Goal: Find specific page/section: Find specific page/section

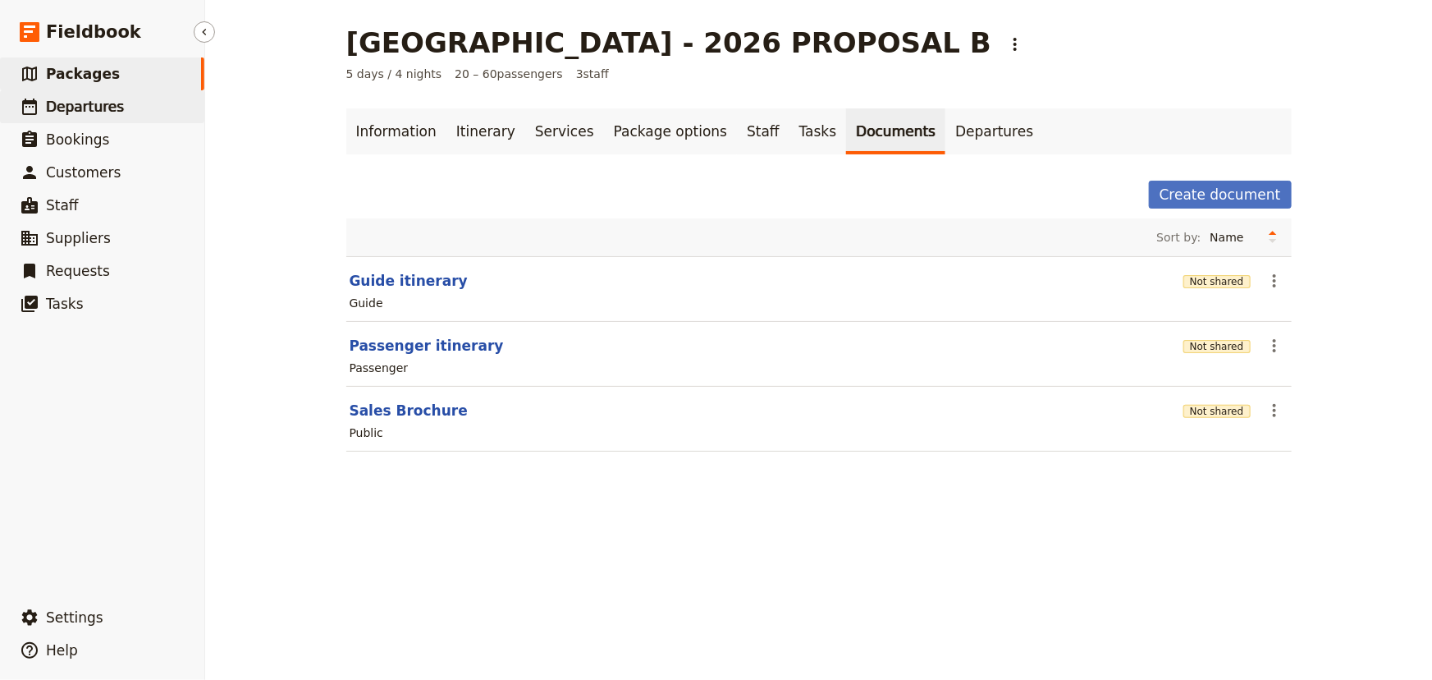
click at [105, 108] on span "Departures" at bounding box center [85, 106] width 78 height 16
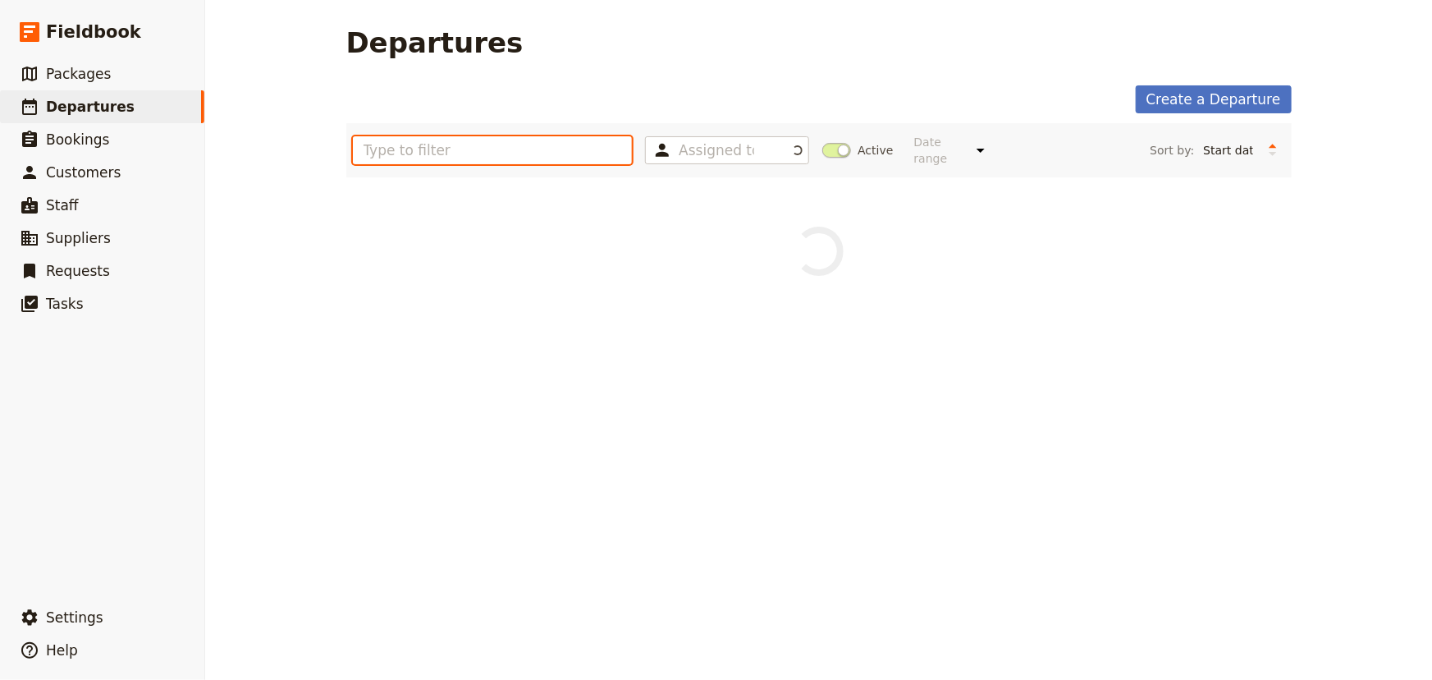
click at [557, 148] on input "text" at bounding box center [493, 150] width 280 height 28
type input "St [PERSON_NAME]"
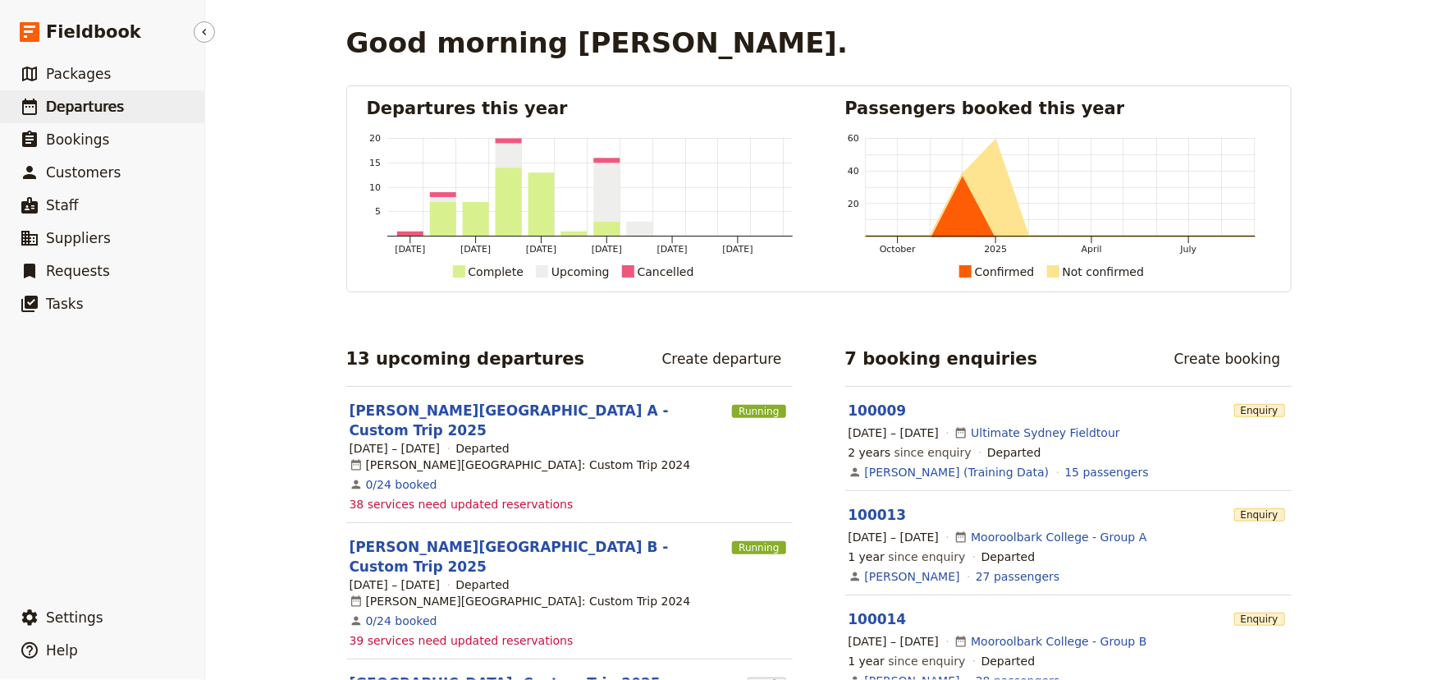
click at [116, 112] on link "​ Departures" at bounding box center [102, 106] width 204 height 33
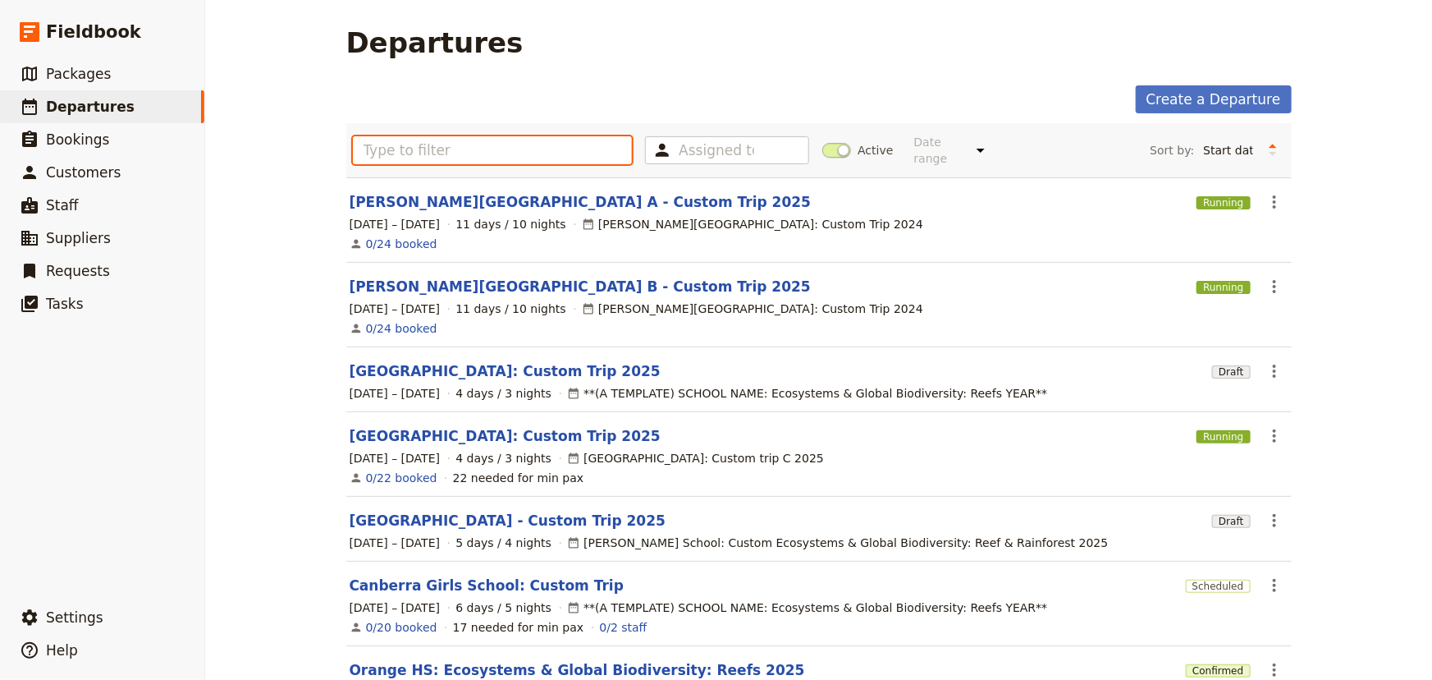
click at [501, 141] on input "text" at bounding box center [493, 150] width 280 height 28
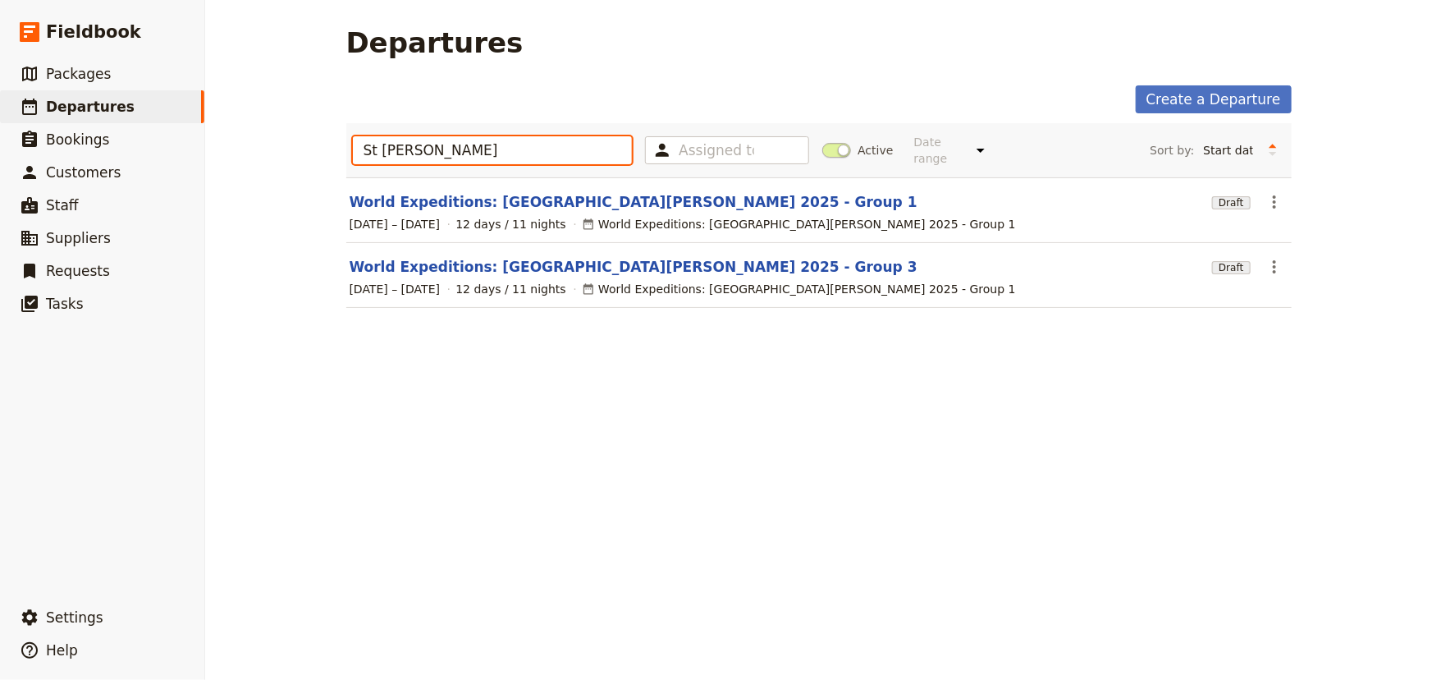
type input "St Leo"
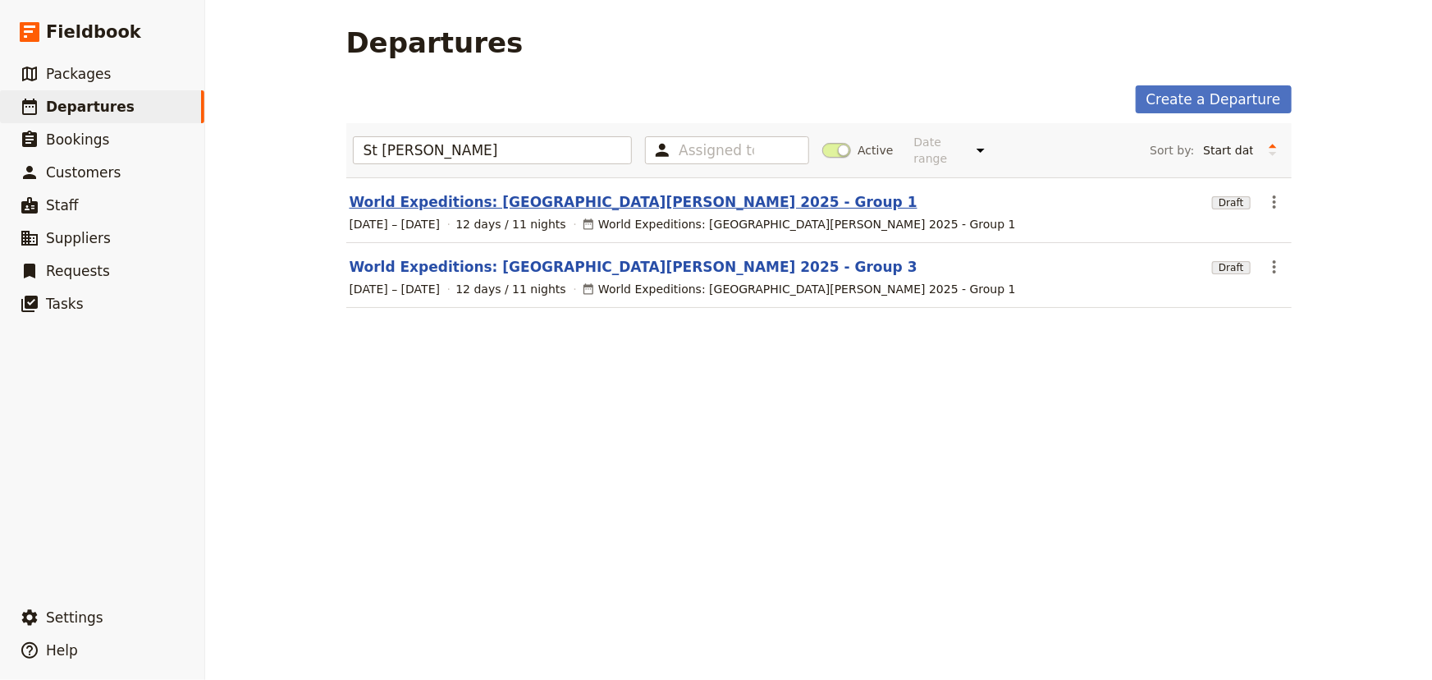
click at [585, 194] on link "World Expeditions: St Leonard's College 2025 - Group 1" at bounding box center [634, 202] width 568 height 20
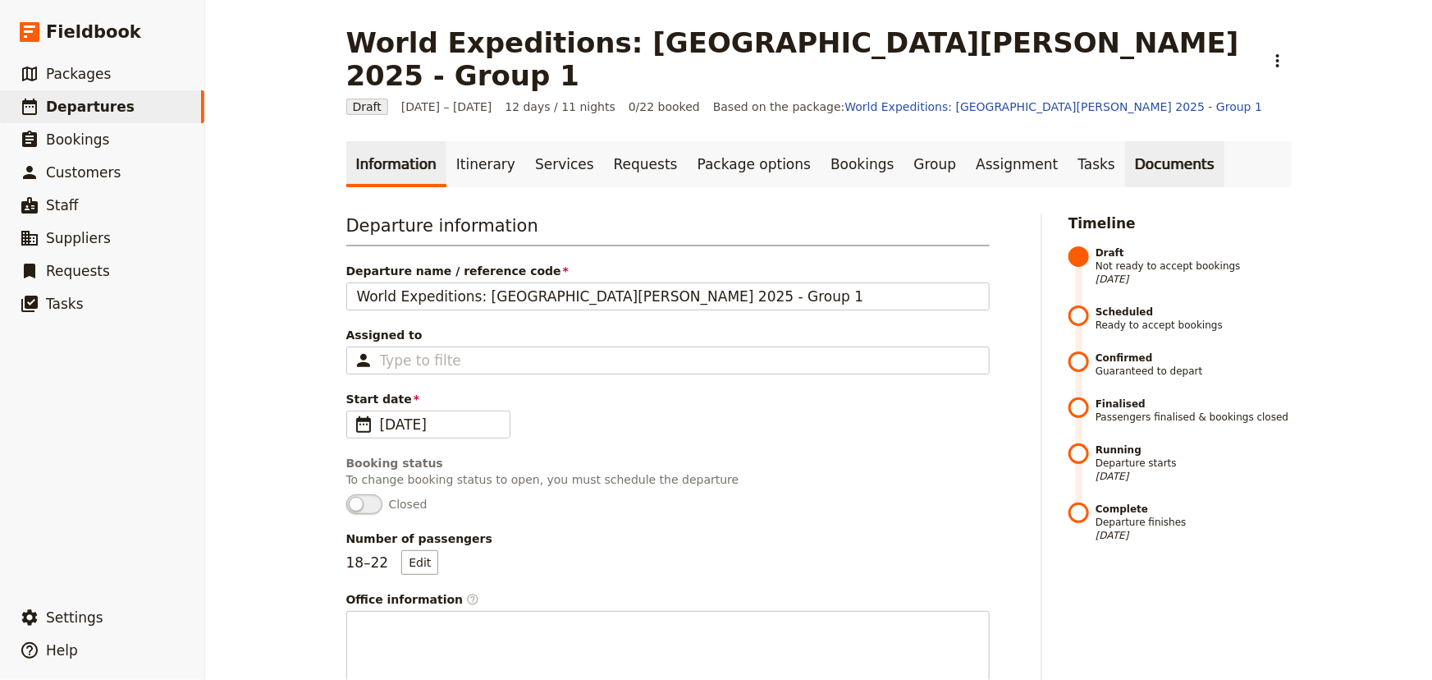
click at [1125, 141] on link "Documents" at bounding box center [1174, 164] width 99 height 46
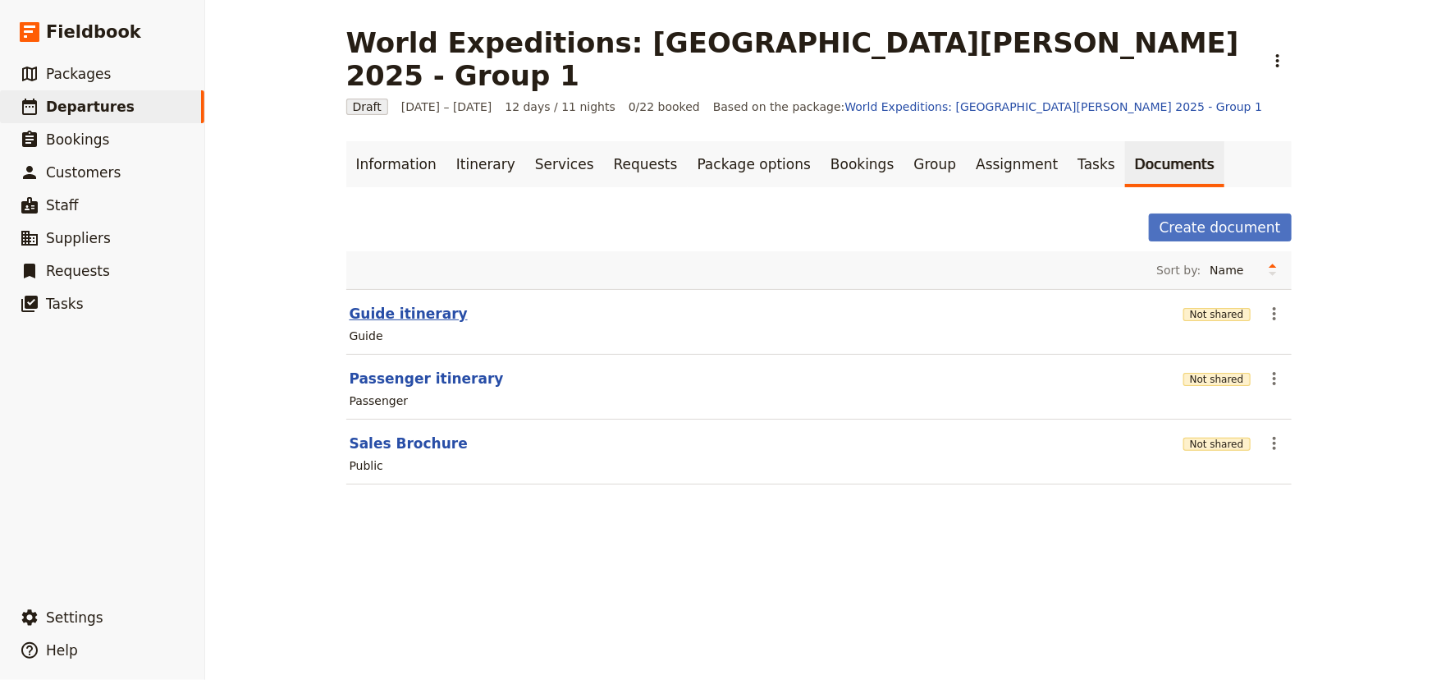
click at [382, 304] on button "Guide itinerary" at bounding box center [409, 314] width 118 height 20
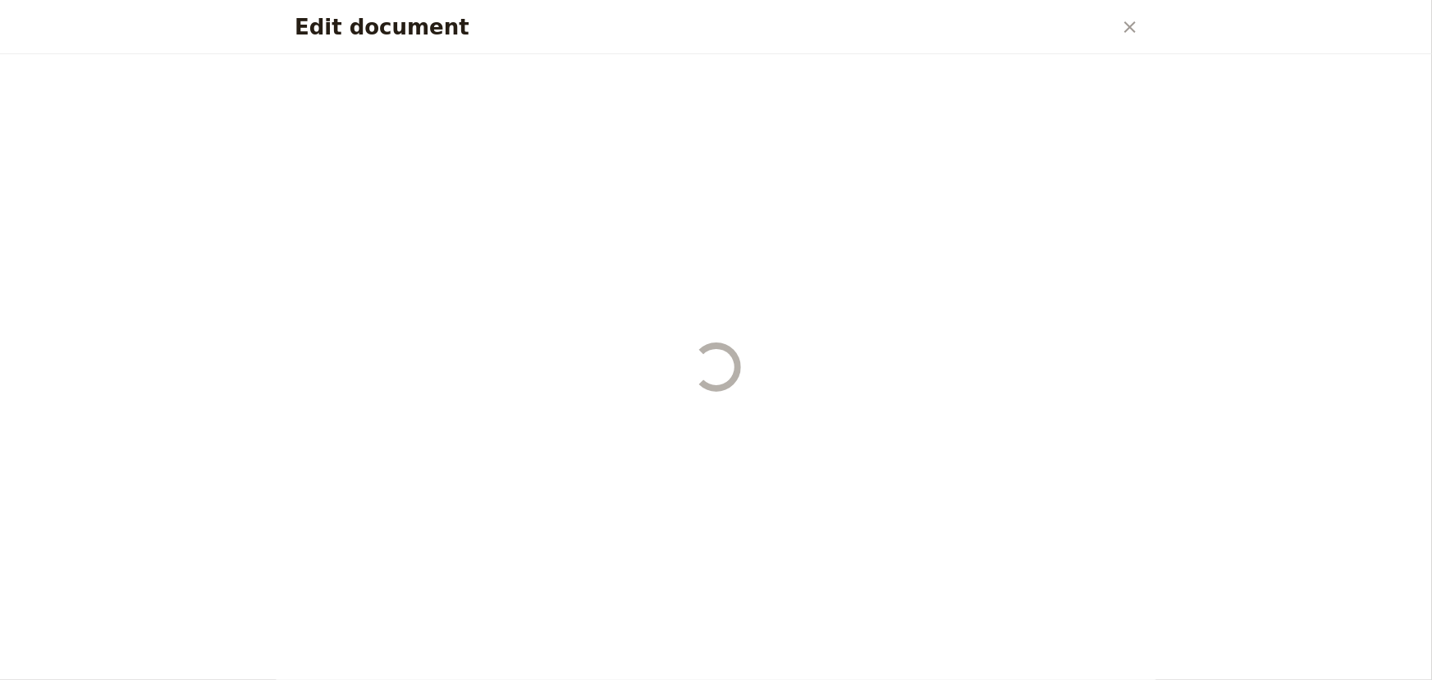
select select "STAFF"
select select "RUN_SHEET"
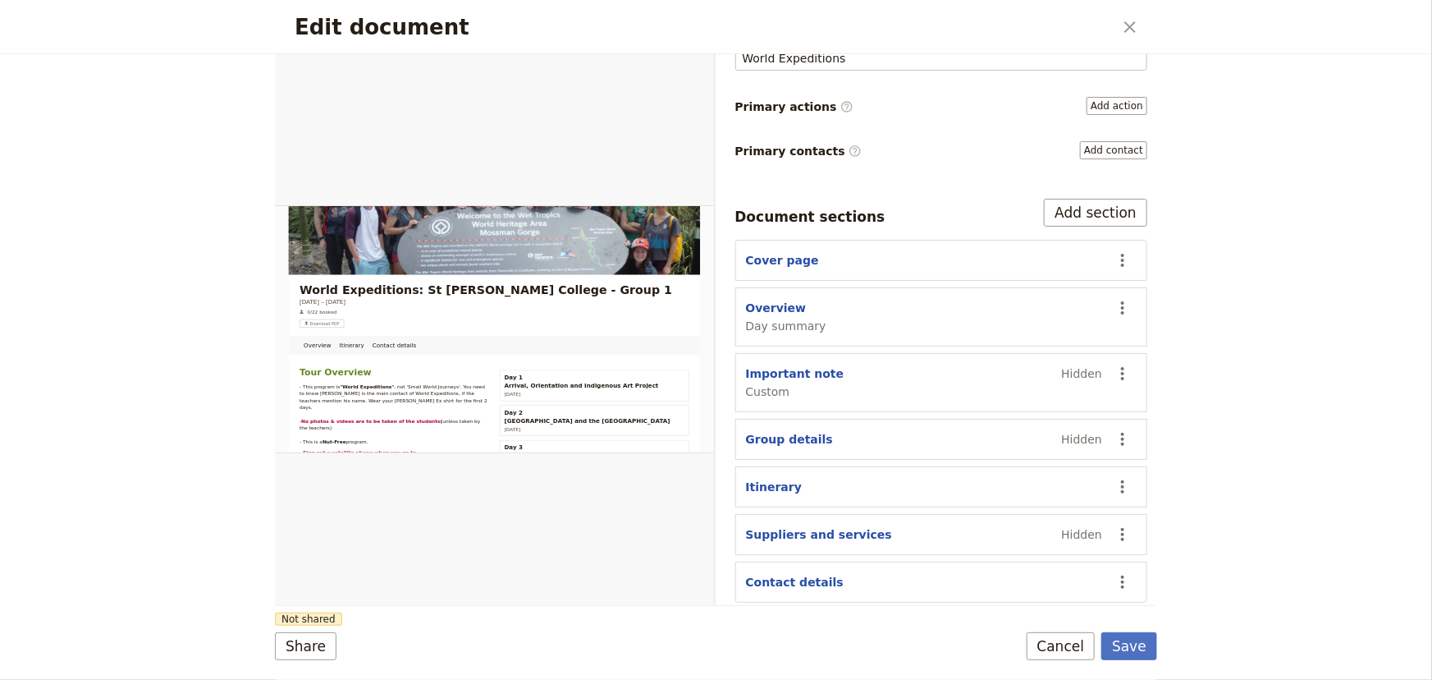
scroll to position [162, 0]
click at [775, 487] on button "Itinerary" at bounding box center [774, 486] width 57 height 16
select select "ITINERARY"
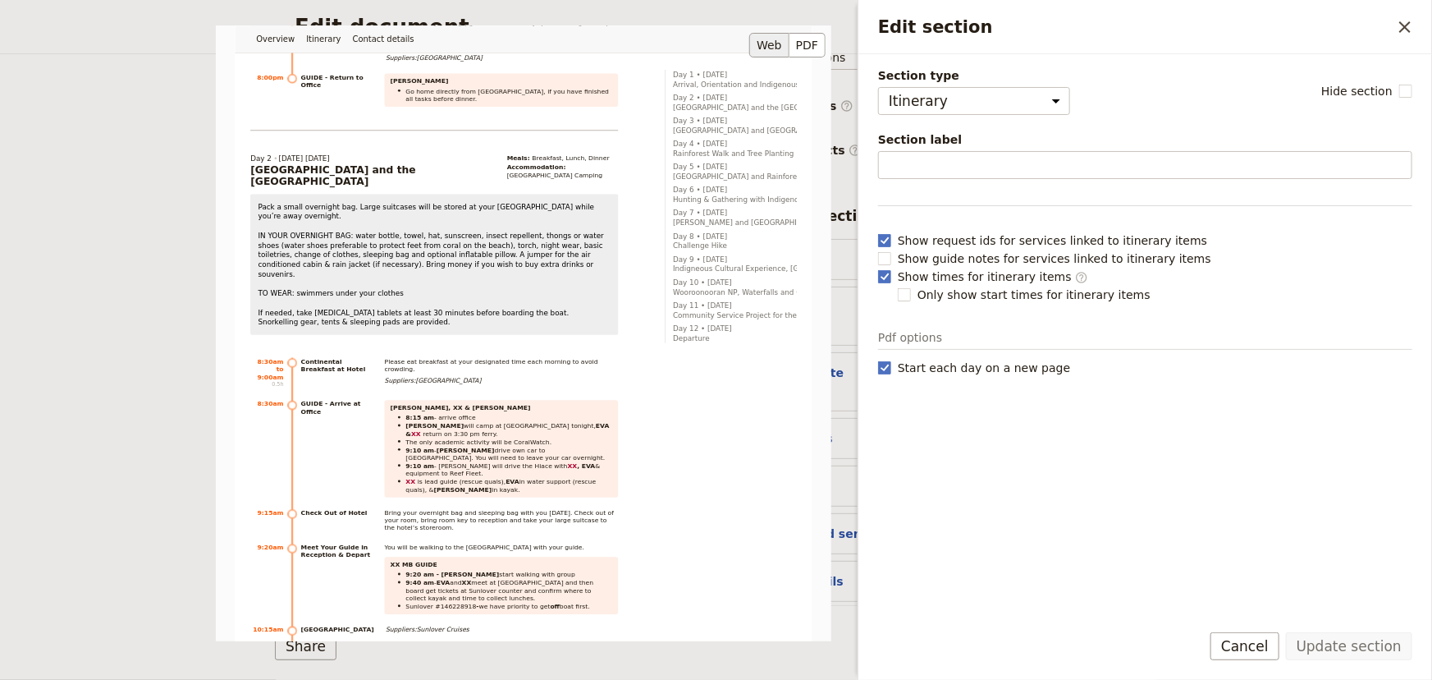
scroll to position [1865, 0]
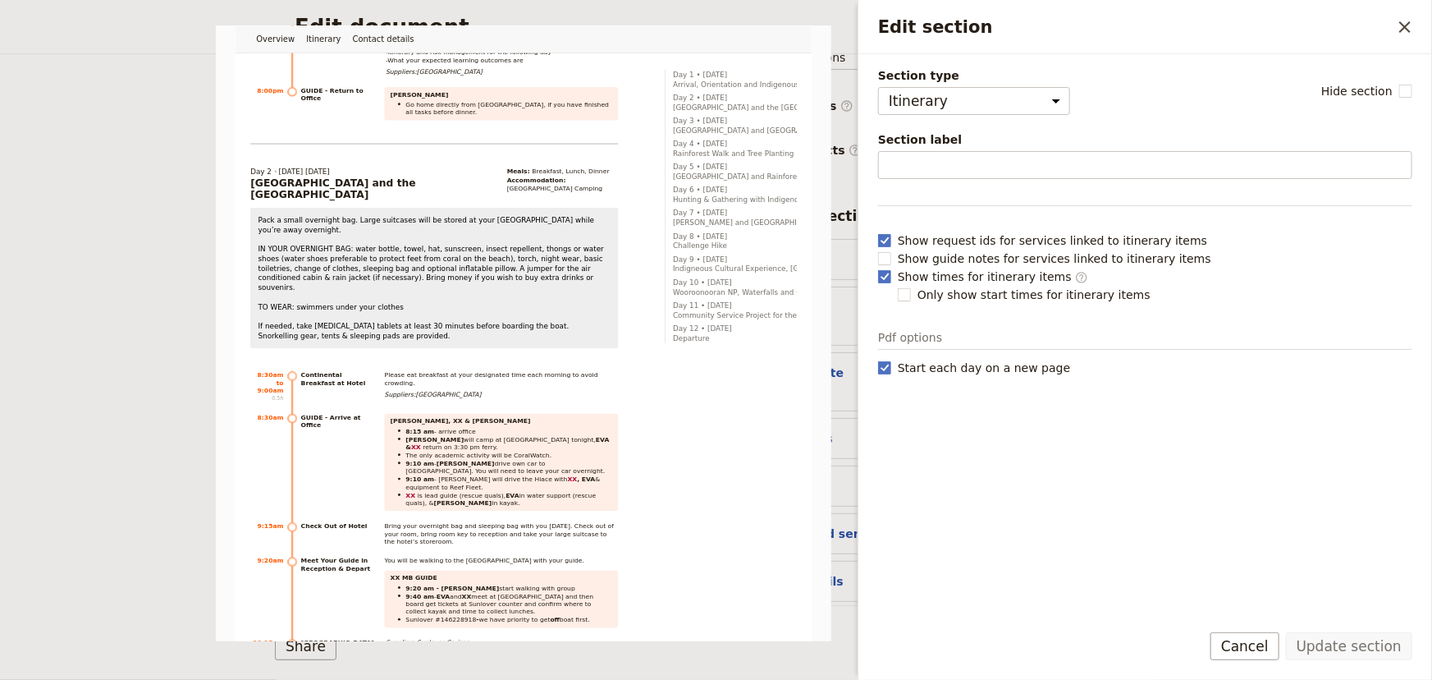
click at [1252, 642] on button "Cancel" at bounding box center [1245, 646] width 69 height 28
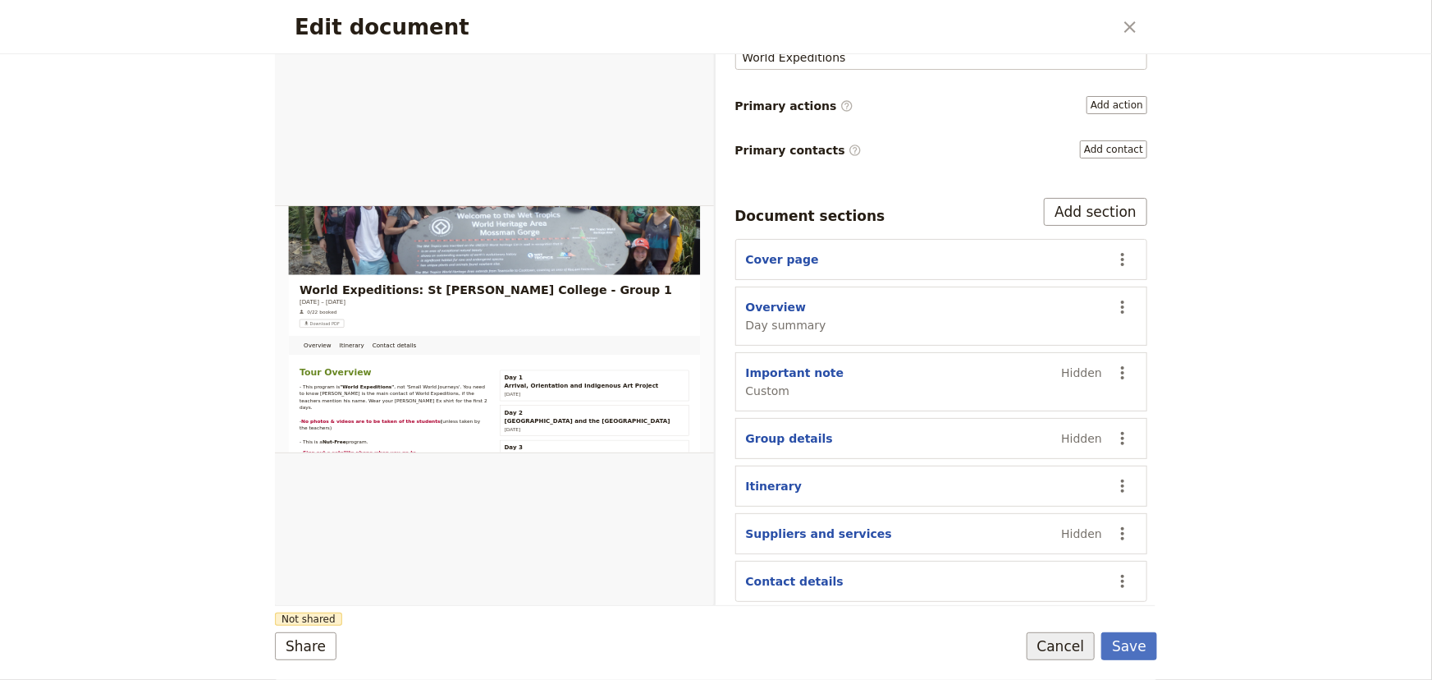
click at [1055, 639] on button "Cancel" at bounding box center [1061, 646] width 69 height 28
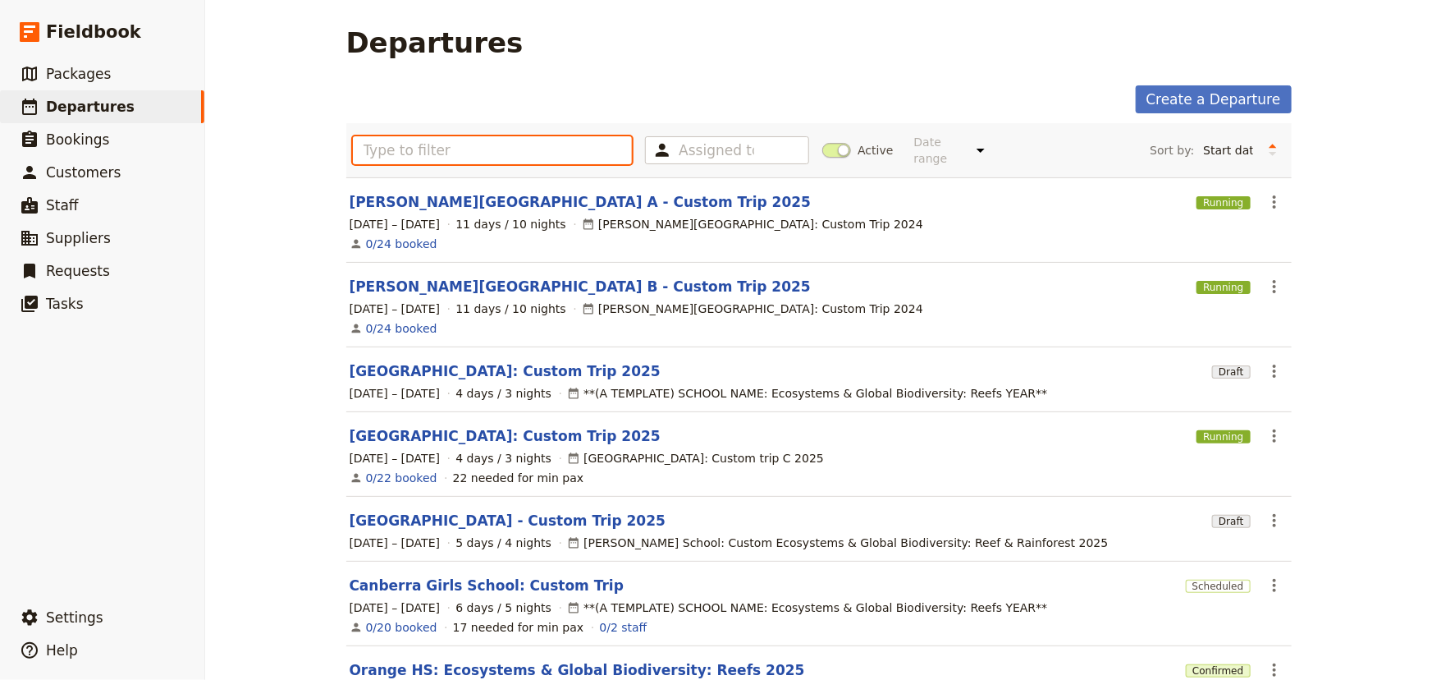
click at [513, 140] on input "text" at bounding box center [493, 150] width 280 height 28
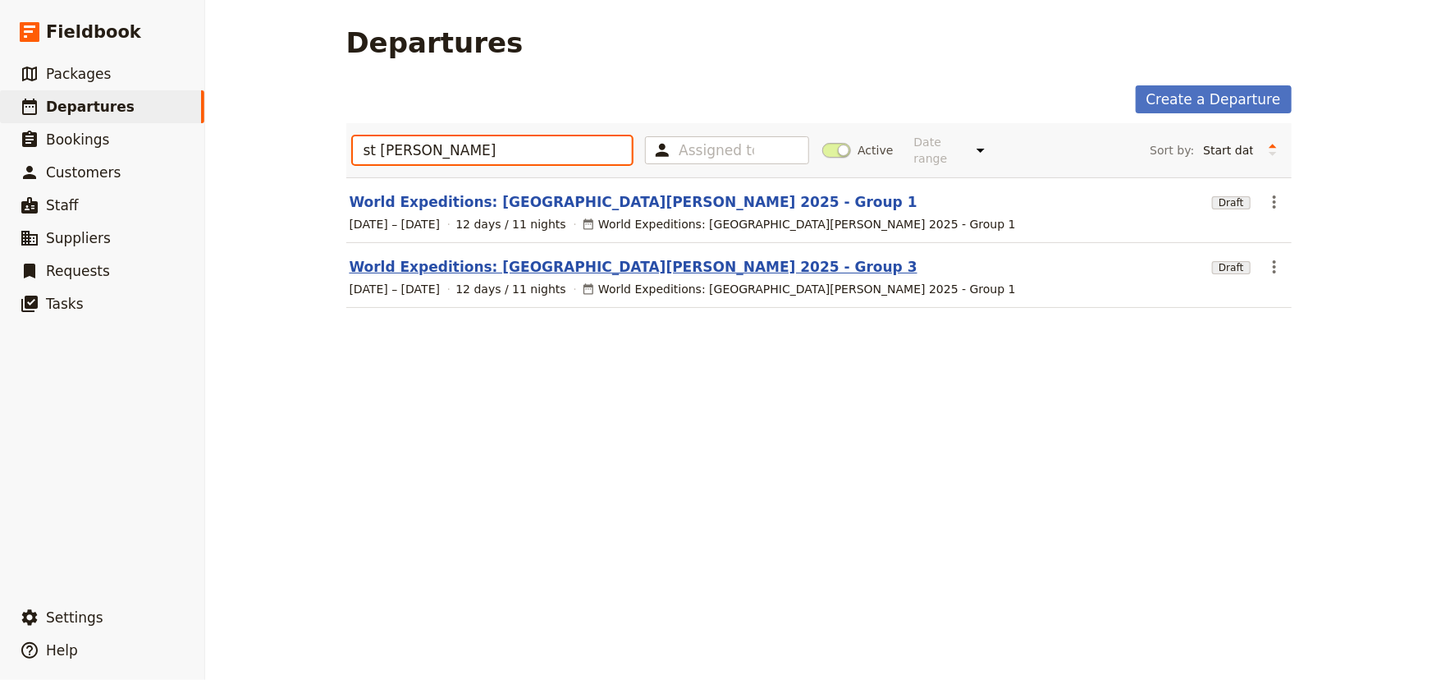
type input "st leo"
click at [661, 259] on link "World Expeditions: St Leonard's College 2025 - Group 3" at bounding box center [634, 267] width 568 height 20
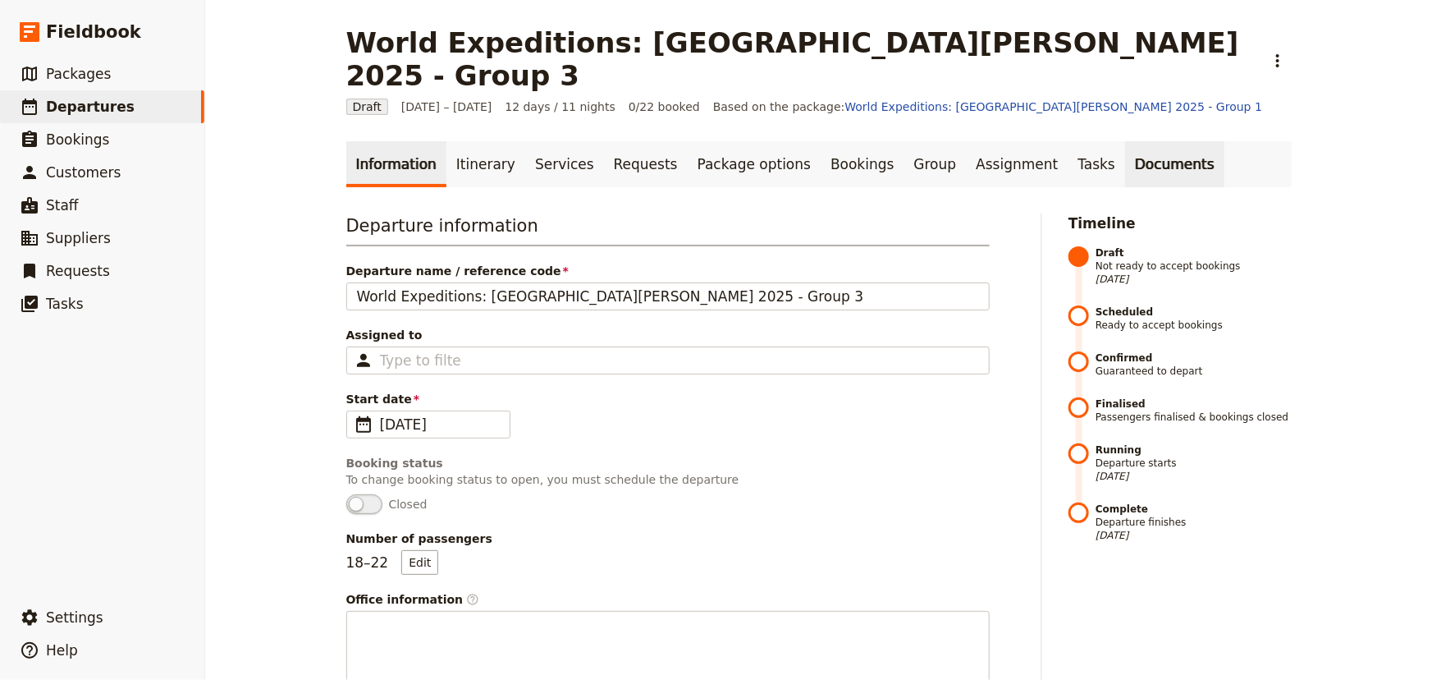
click at [1125, 141] on link "Documents" at bounding box center [1174, 164] width 99 height 46
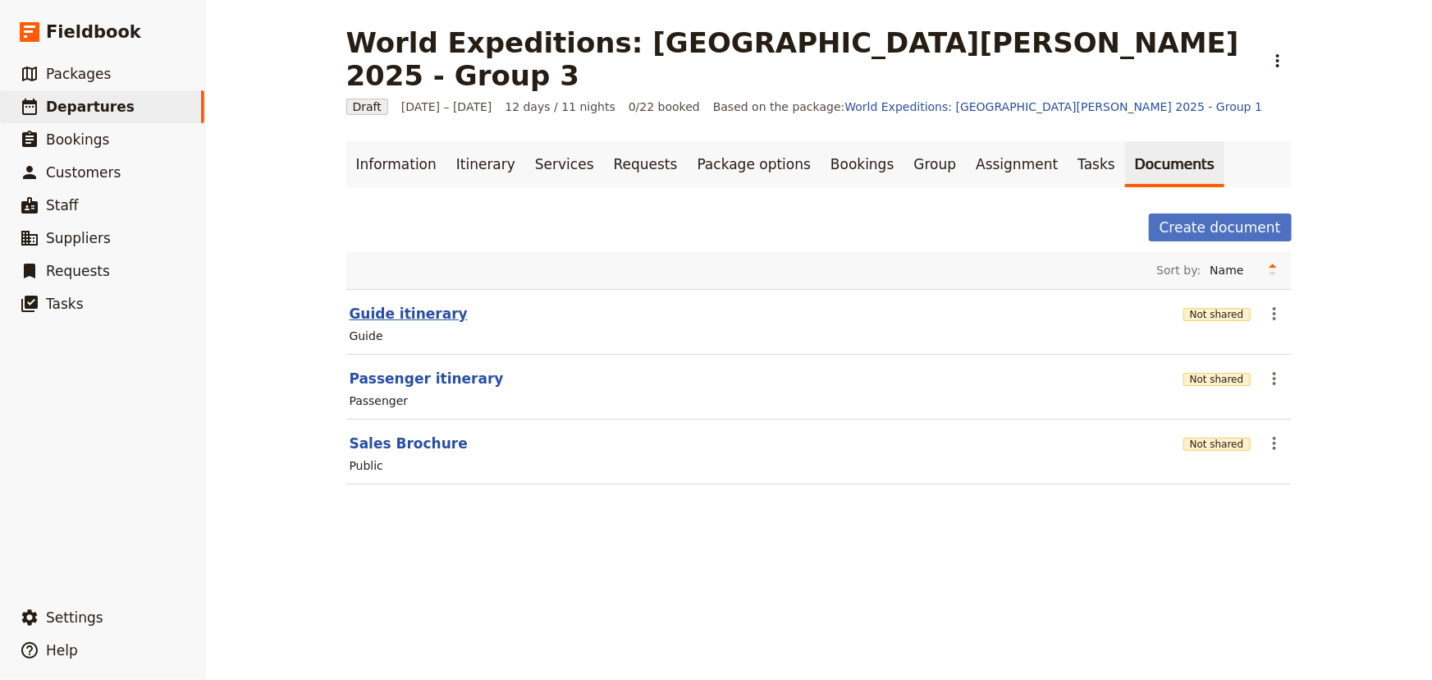
click at [396, 304] on button "Guide itinerary" at bounding box center [409, 314] width 118 height 20
select select "STAFF"
select select "RUN_SHEET"
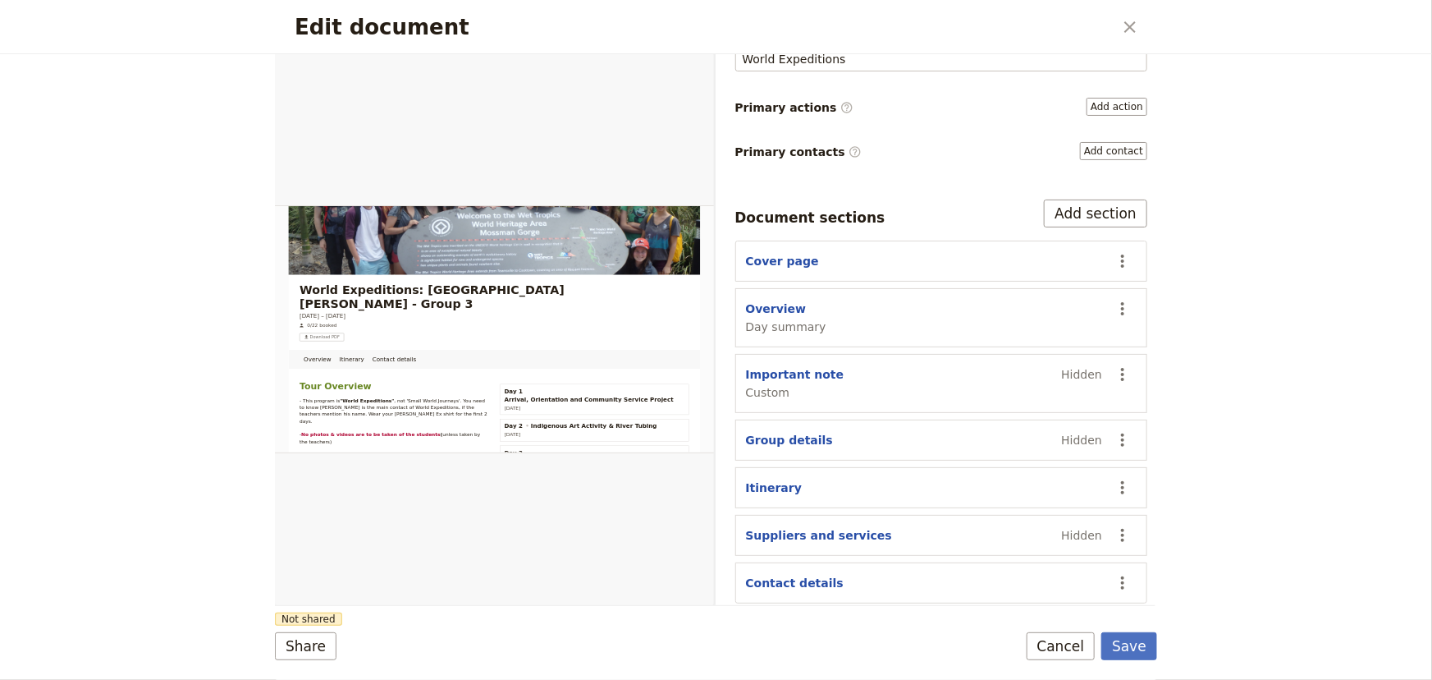
scroll to position [162, 0]
click at [776, 479] on button "Itinerary" at bounding box center [774, 486] width 57 height 16
select select "ITINERARY"
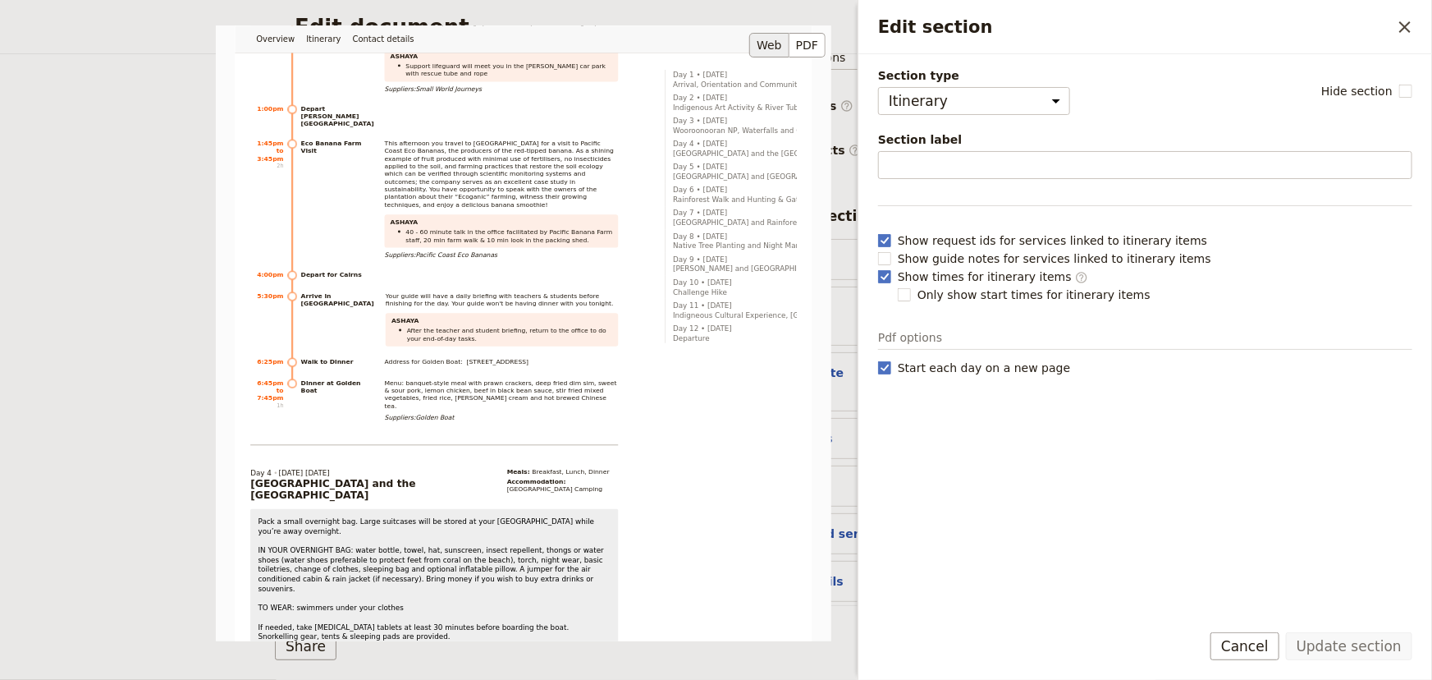
scroll to position [4104, 0]
